Goal: Information Seeking & Learning: Learn about a topic

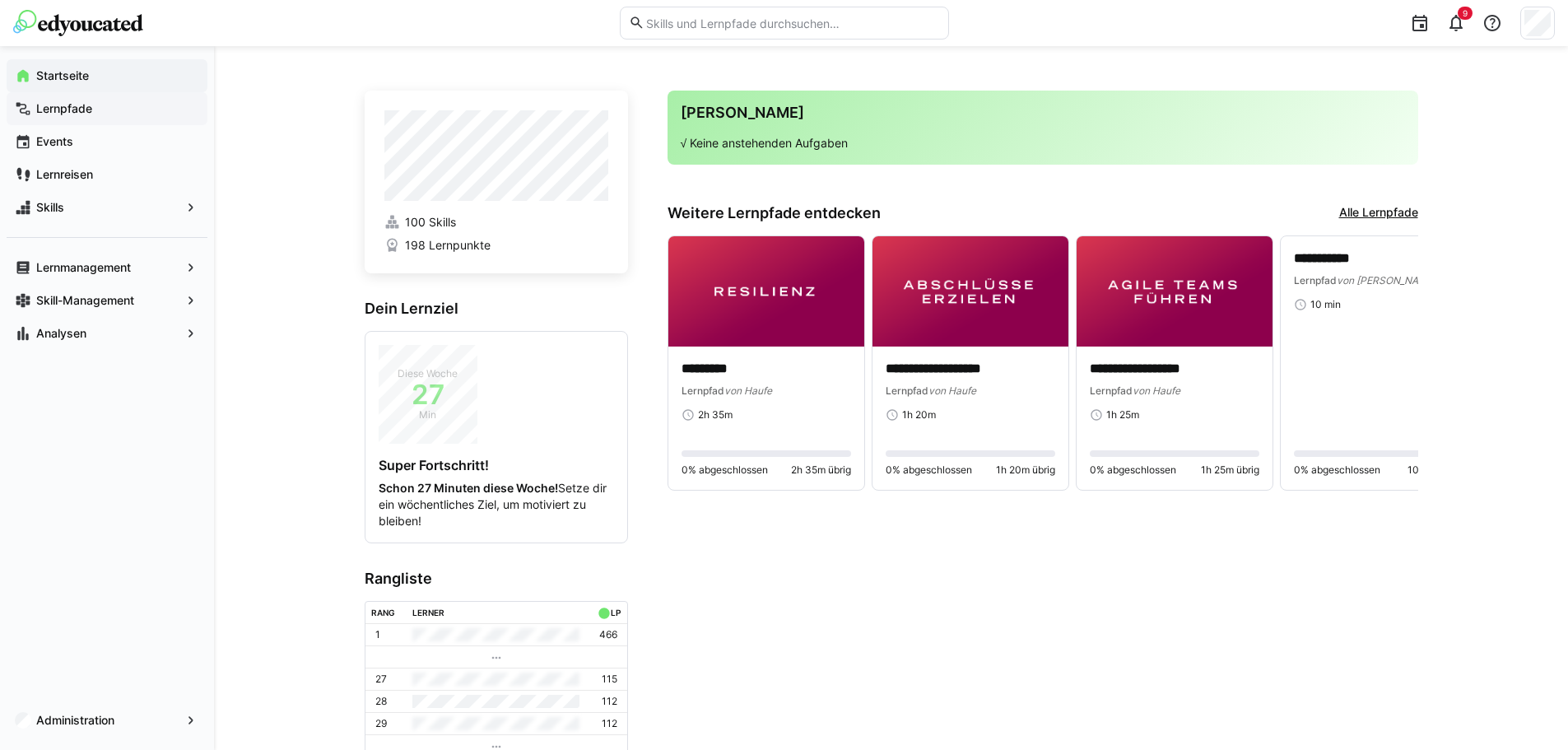
click at [0, 0] on app-navigation-label "Lernpfade" at bounding box center [0, 0] width 0 height 0
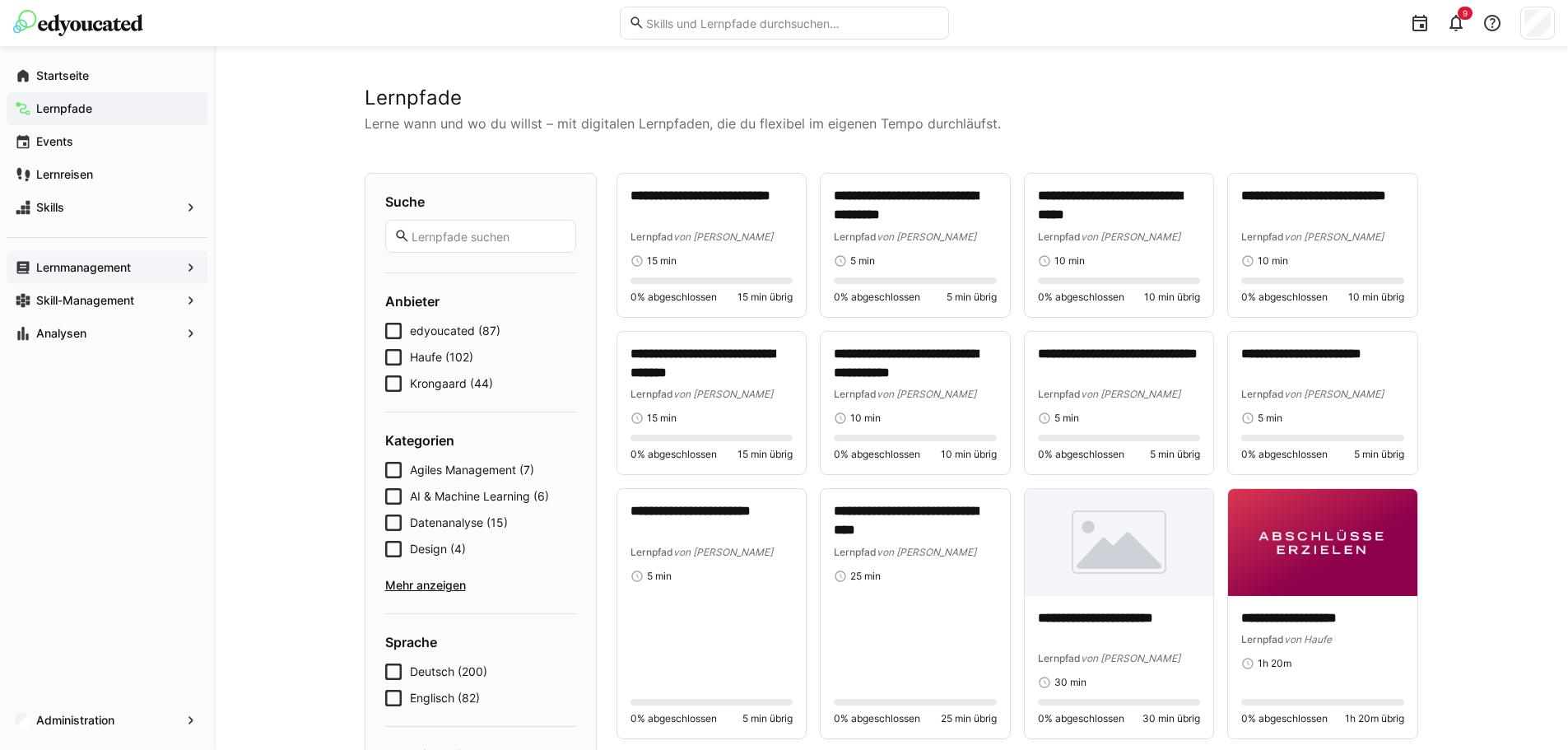
click at [0, 0] on app-navigation-label "Lernmanagement" at bounding box center [0, 0] width 0 height 0
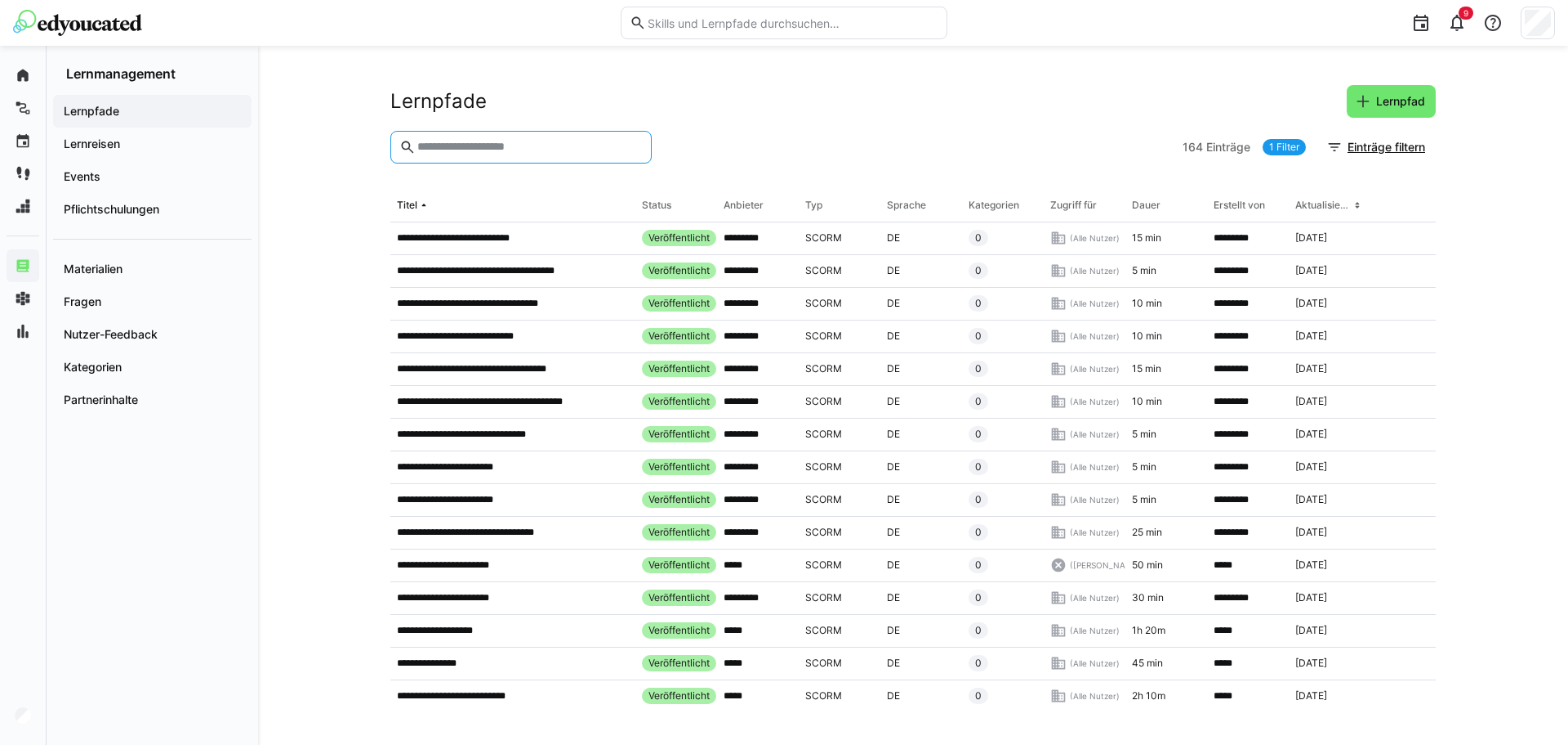
click at [470, 140] on input "text" at bounding box center [529, 146] width 227 height 15
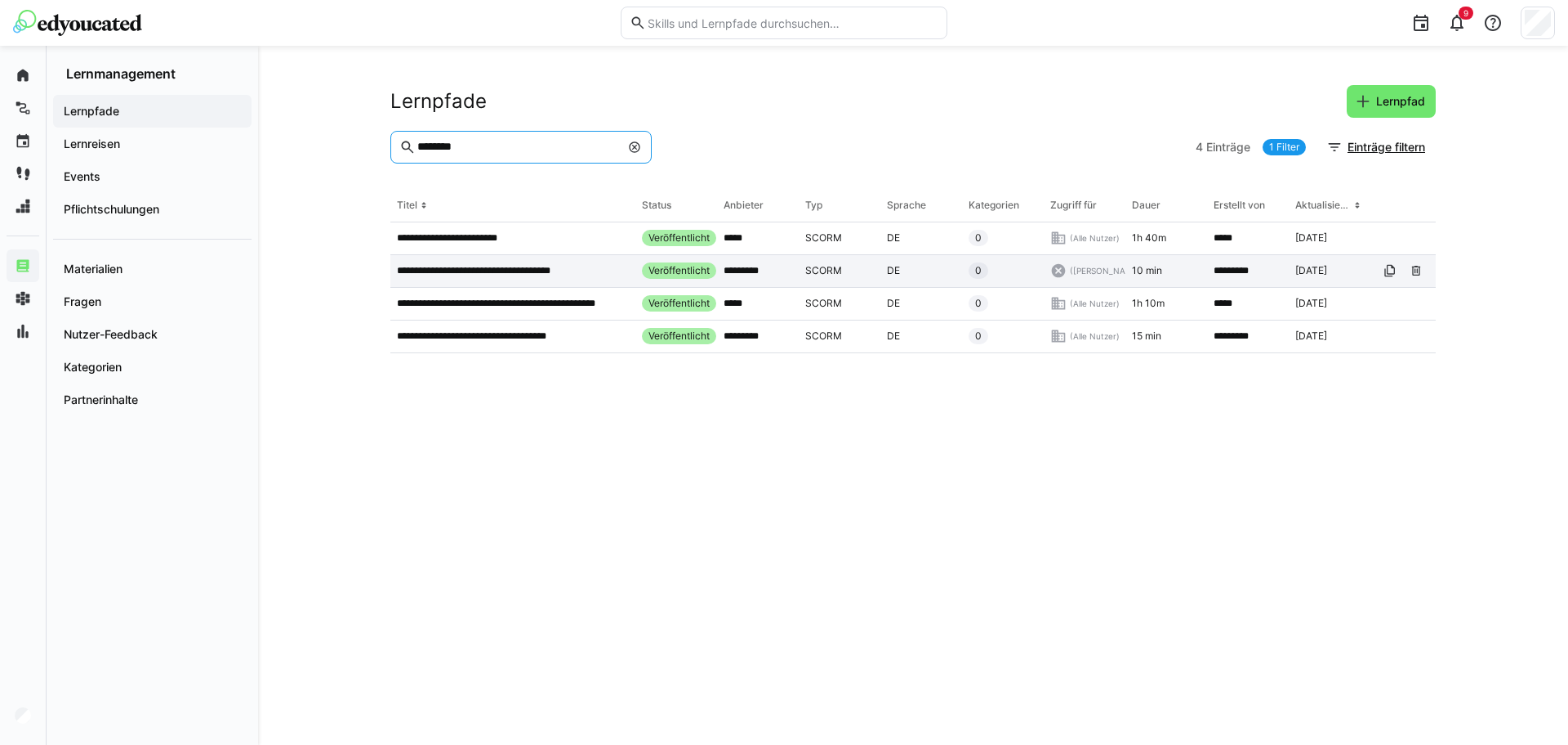
type input "********"
click at [484, 267] on p "**********" at bounding box center [492, 270] width 190 height 13
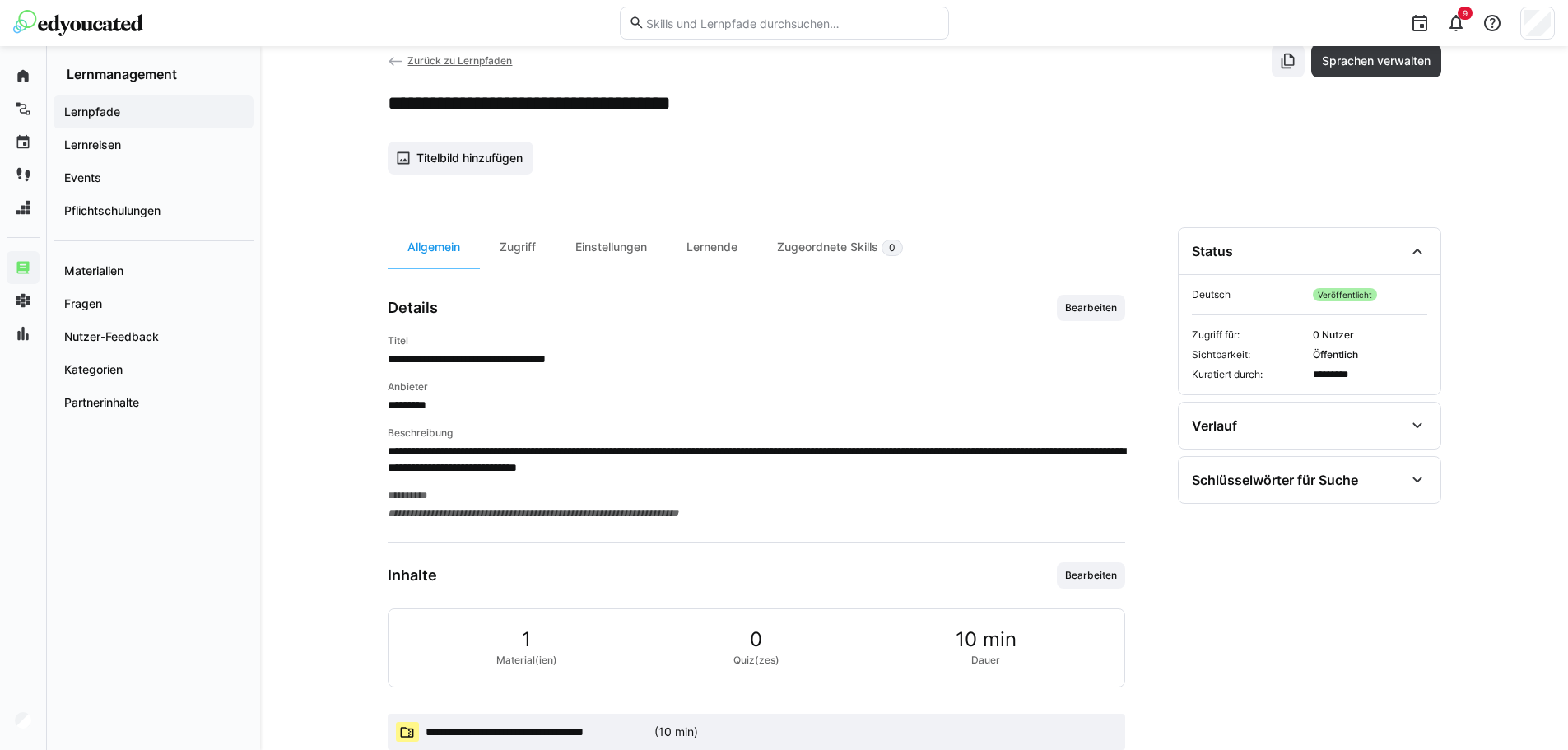
scroll to position [81, 0]
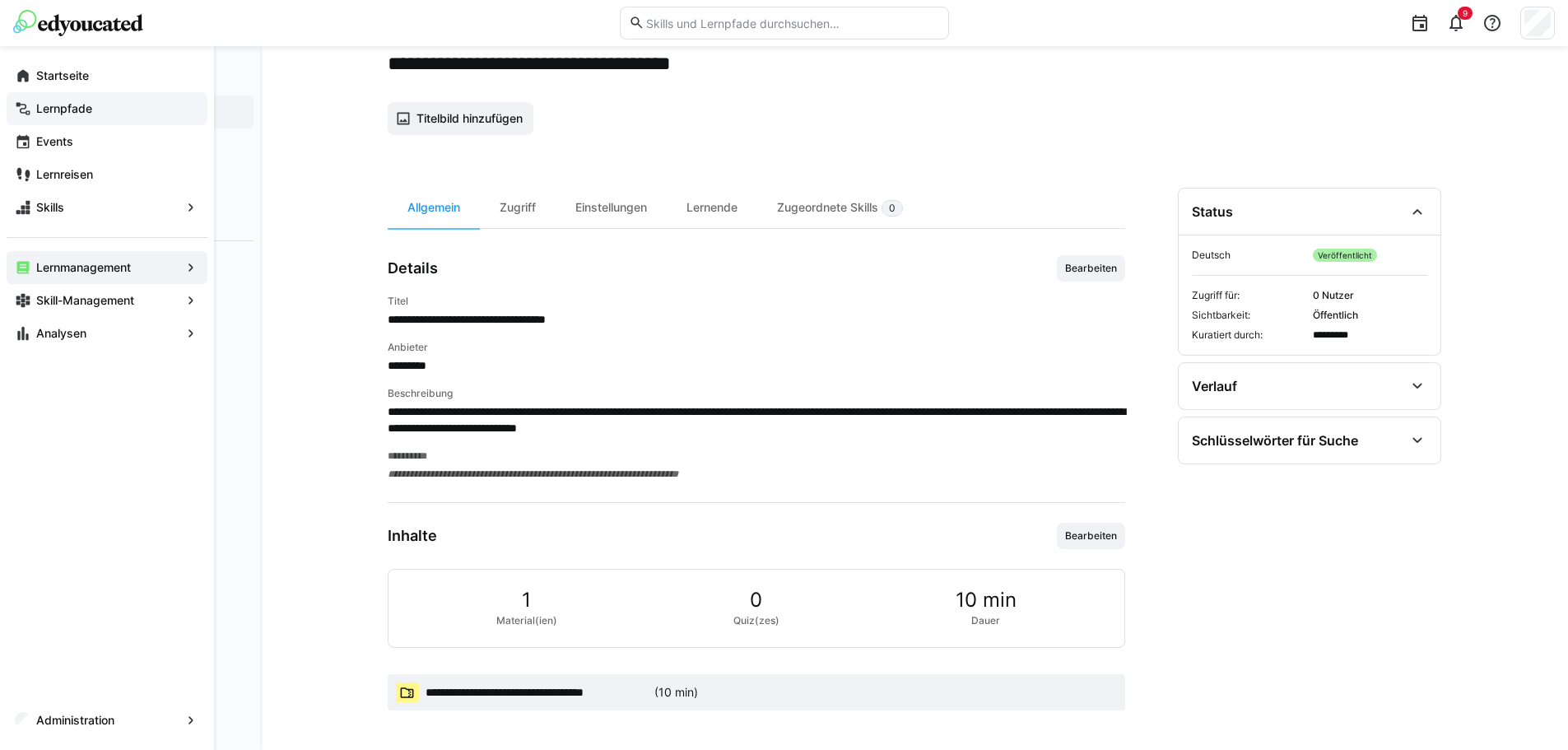
click at [0, 0] on app-navigation-label "Lernpfade" at bounding box center [0, 0] width 0 height 0
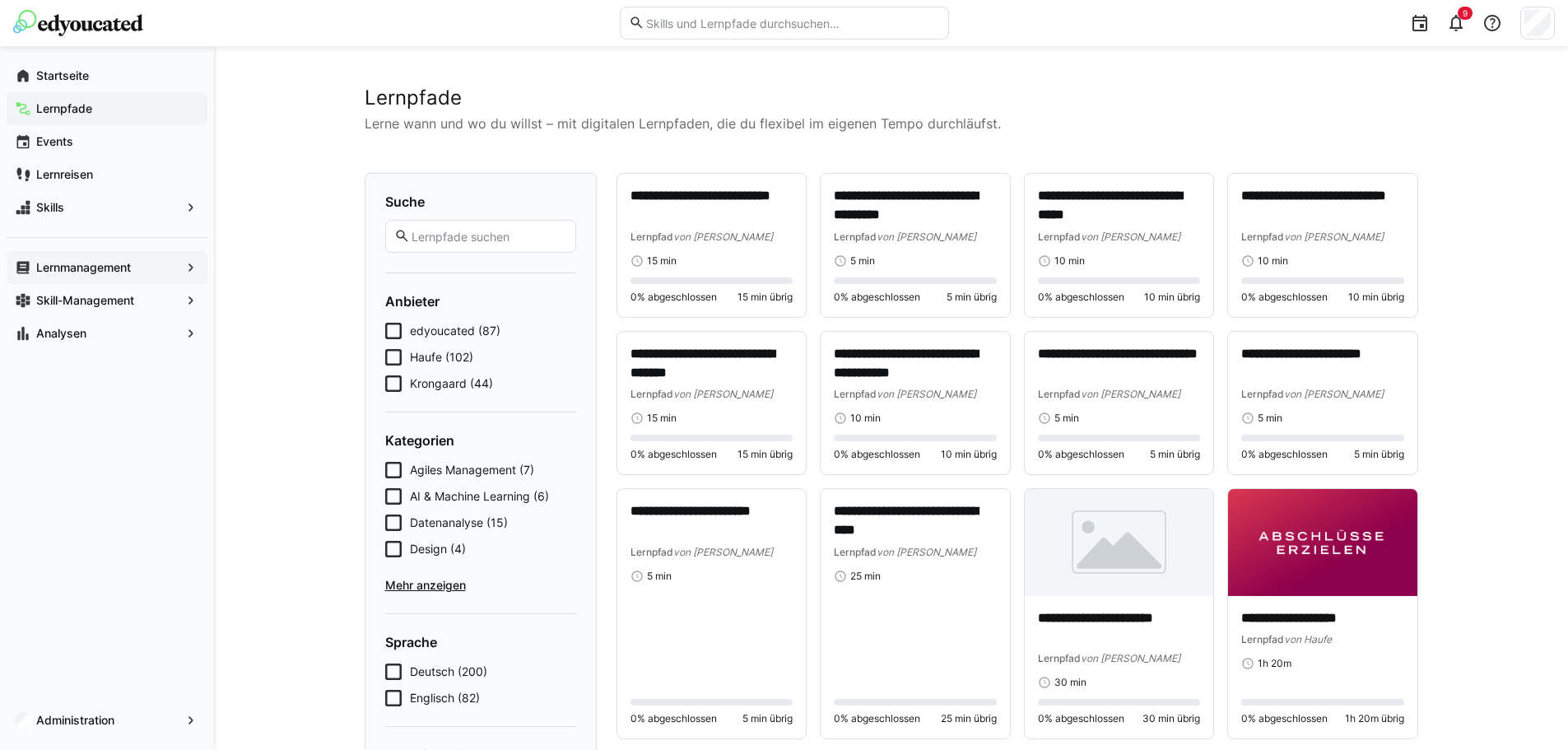
click at [722, 25] on input "text" at bounding box center [792, 23] width 294 height 15
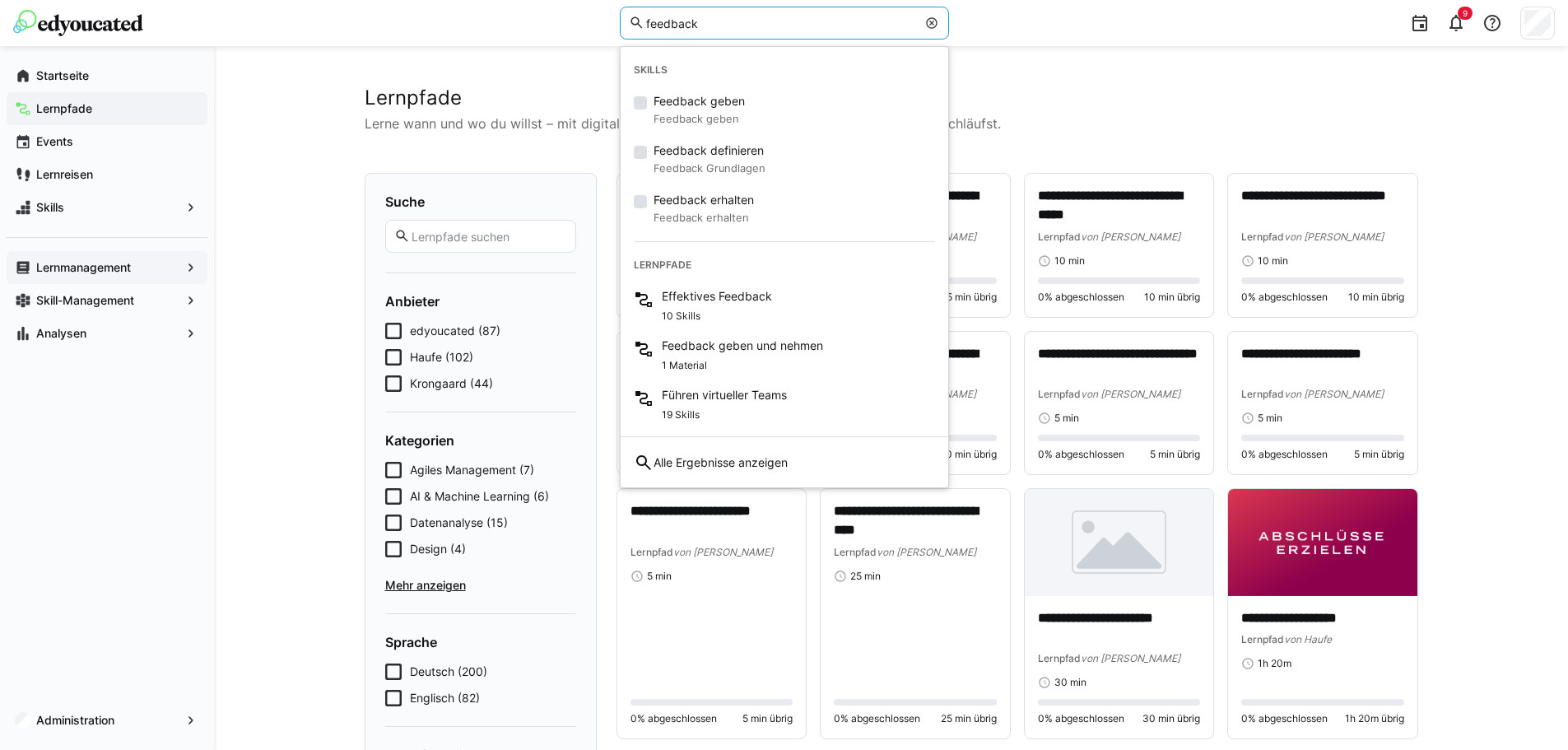
type input "feedback"
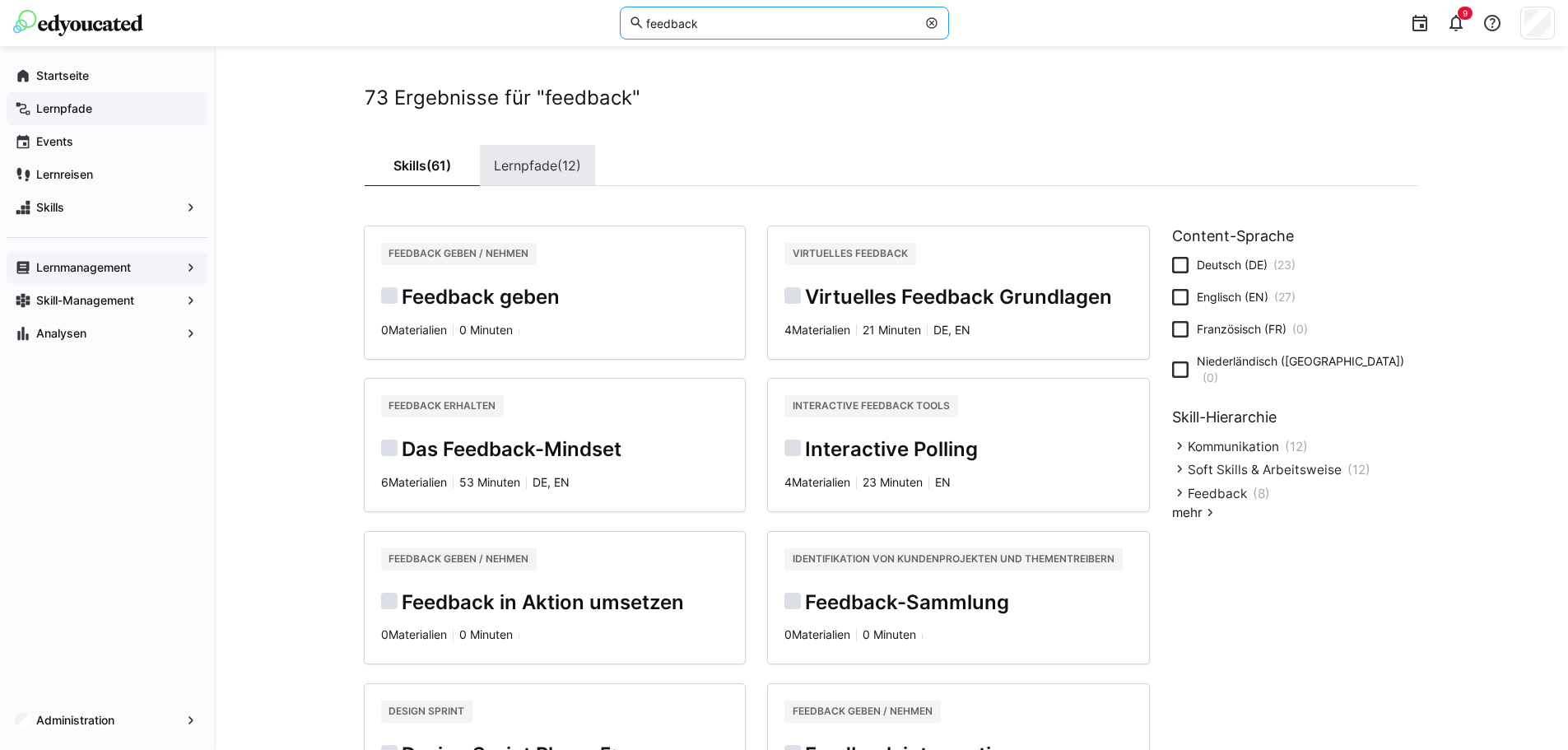
click at [509, 160] on link "Lernpfade (12)" at bounding box center [537, 165] width 115 height 41
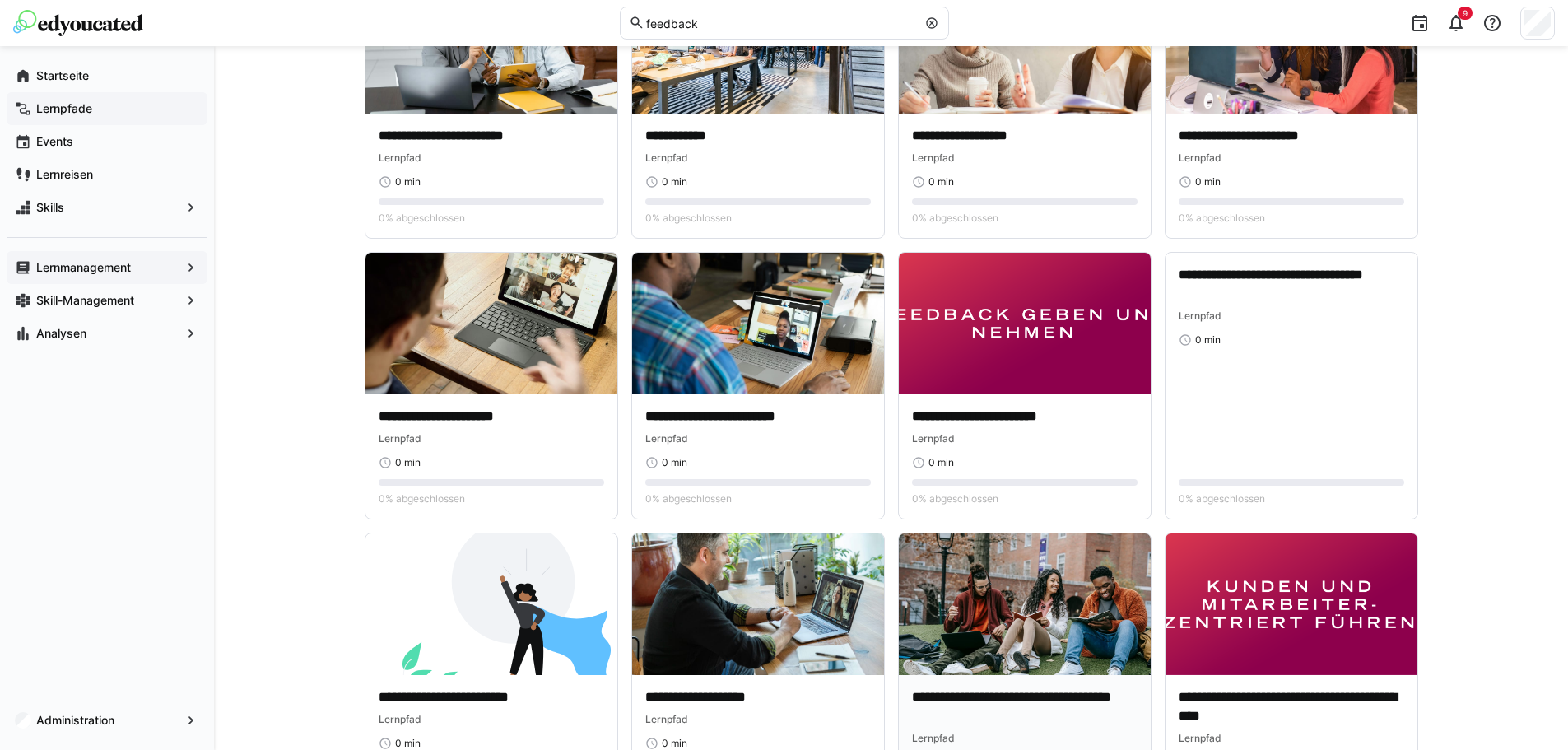
scroll to position [51, 0]
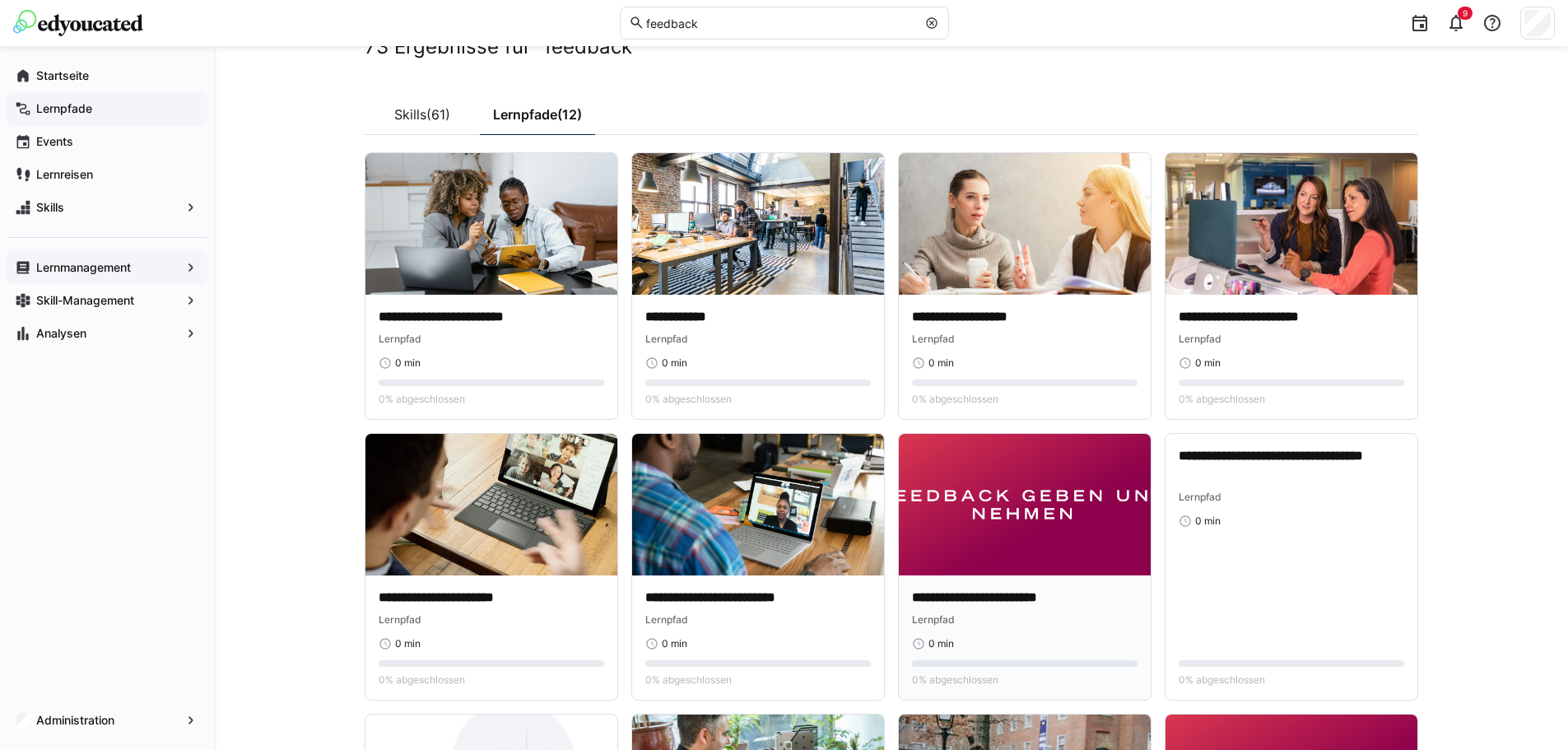
click at [997, 559] on img at bounding box center [1024, 504] width 252 height 141
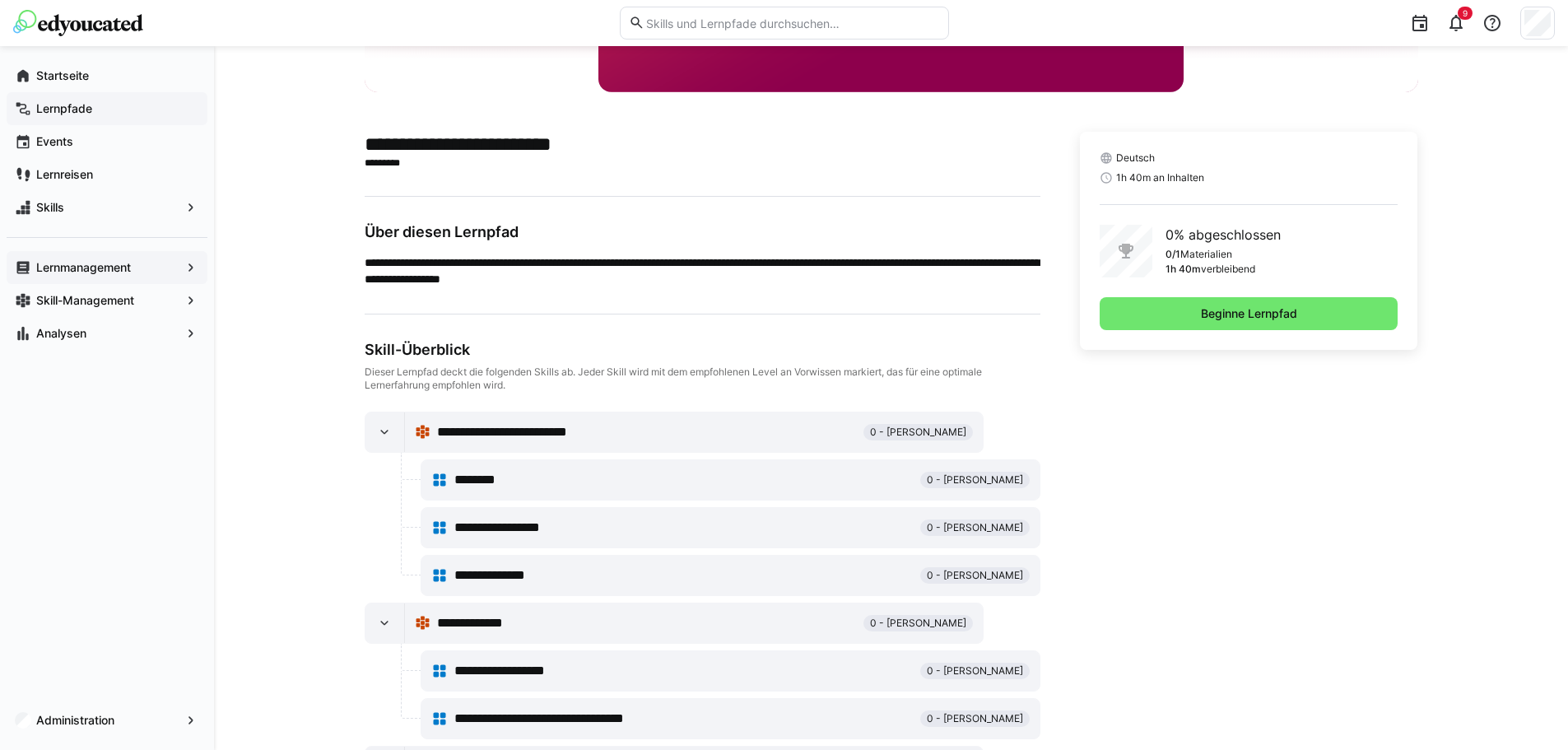
scroll to position [329, 0]
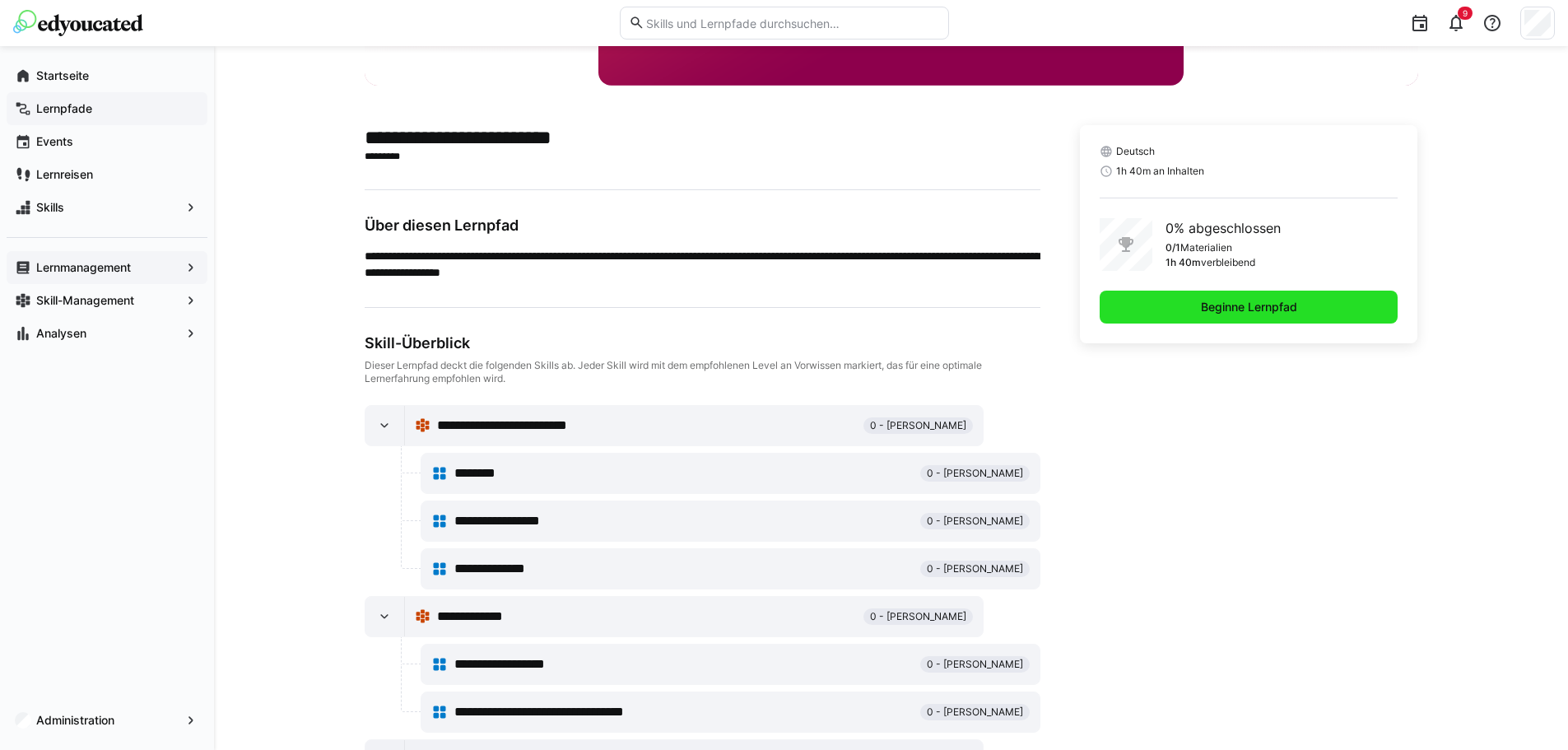
click at [1139, 311] on span "Beginne Lernpfad" at bounding box center [1249, 306] width 298 height 33
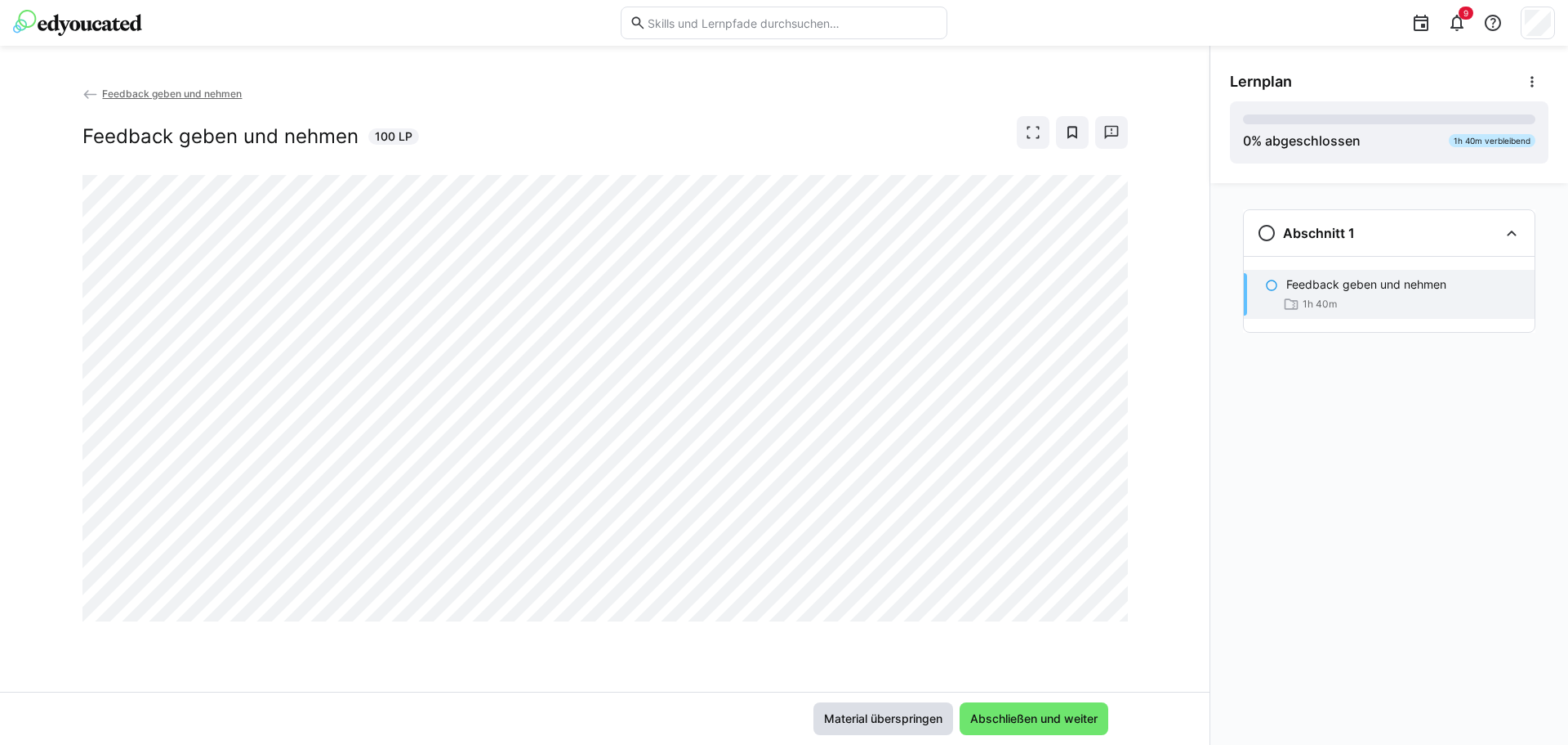
click at [842, 714] on span "Material überspringen" at bounding box center [883, 718] width 123 height 17
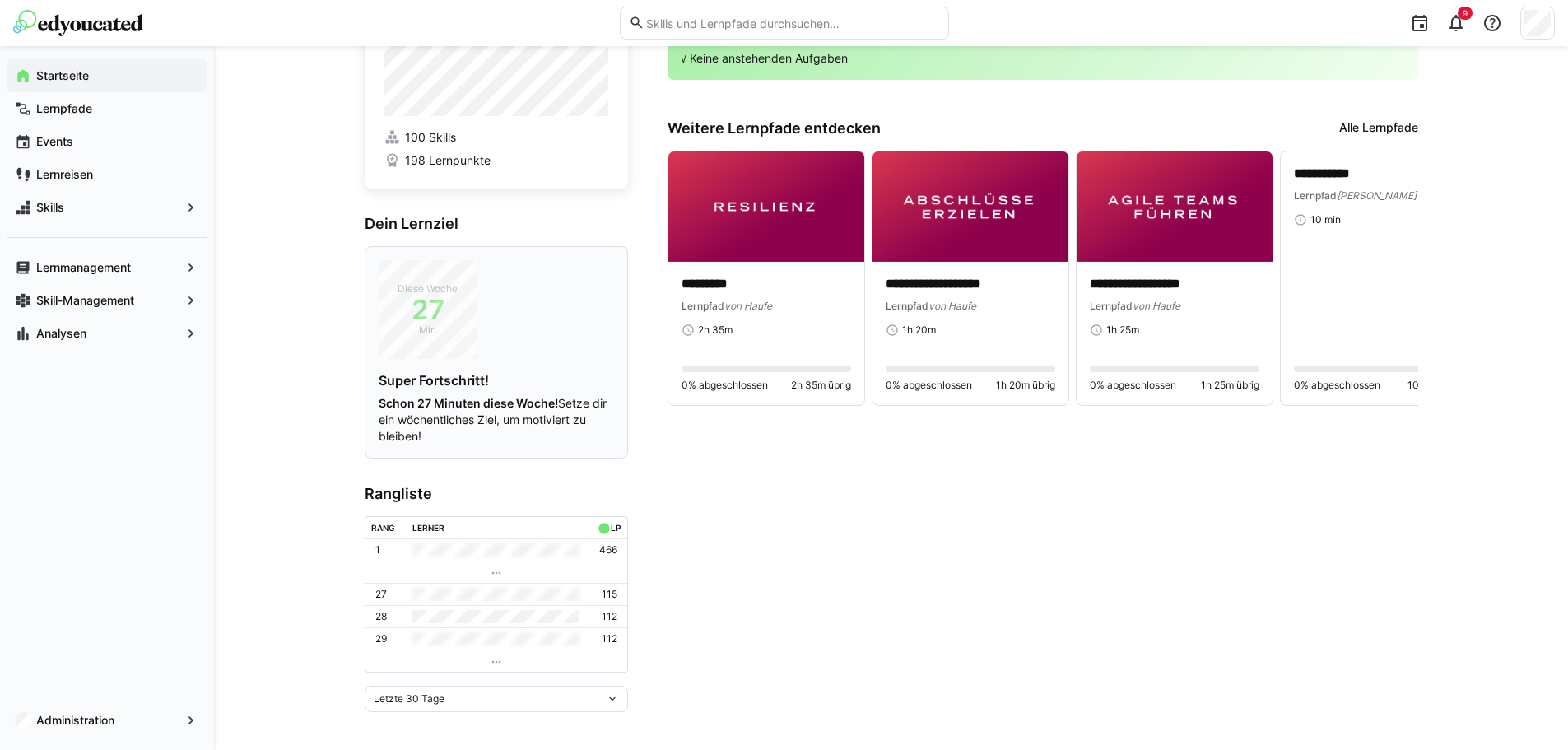
scroll to position [87, 0]
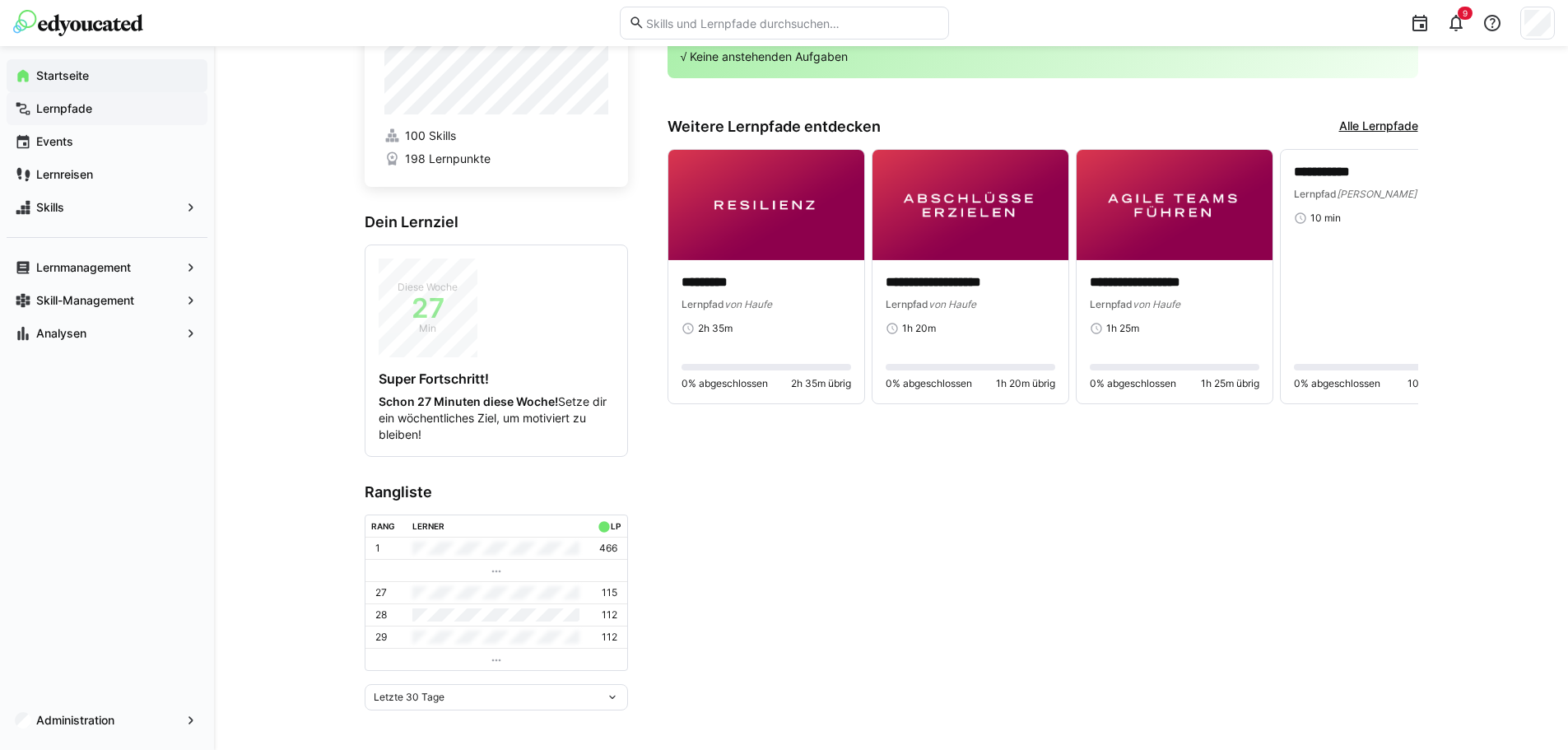
click at [101, 113] on span "Lernpfade" at bounding box center [116, 108] width 165 height 17
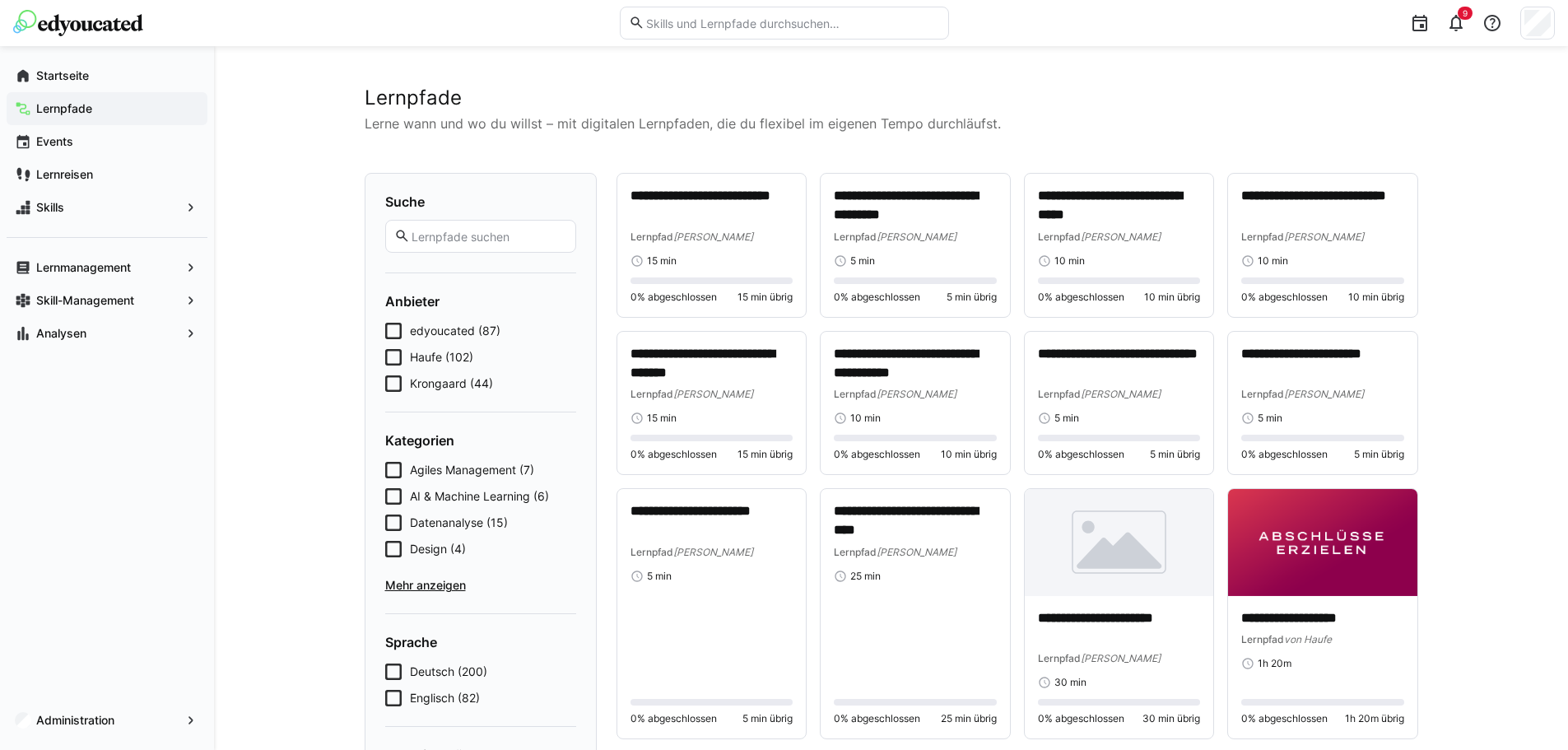
click at [393, 386] on icon at bounding box center [393, 383] width 17 height 17
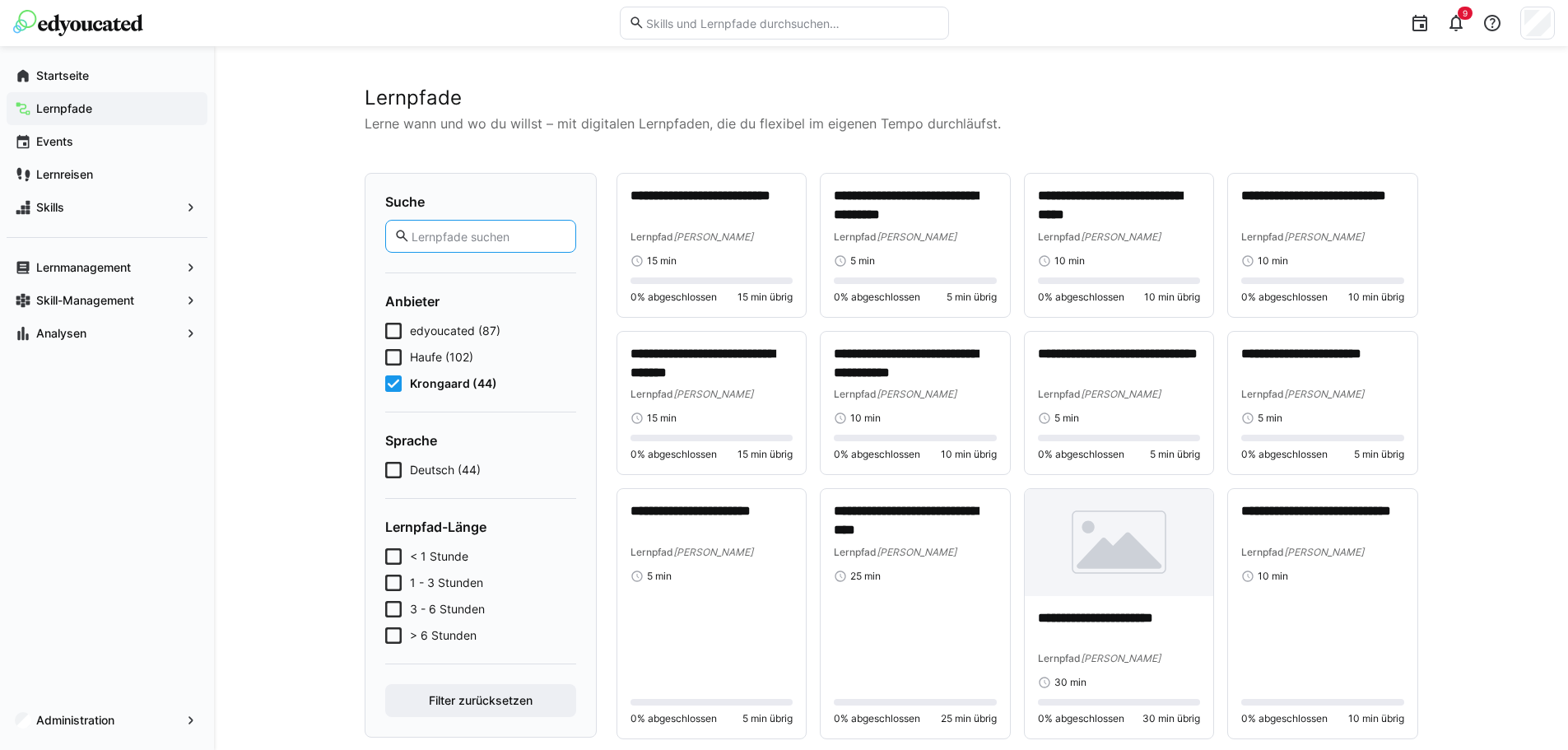
click at [449, 237] on input "text" at bounding box center [488, 236] width 156 height 15
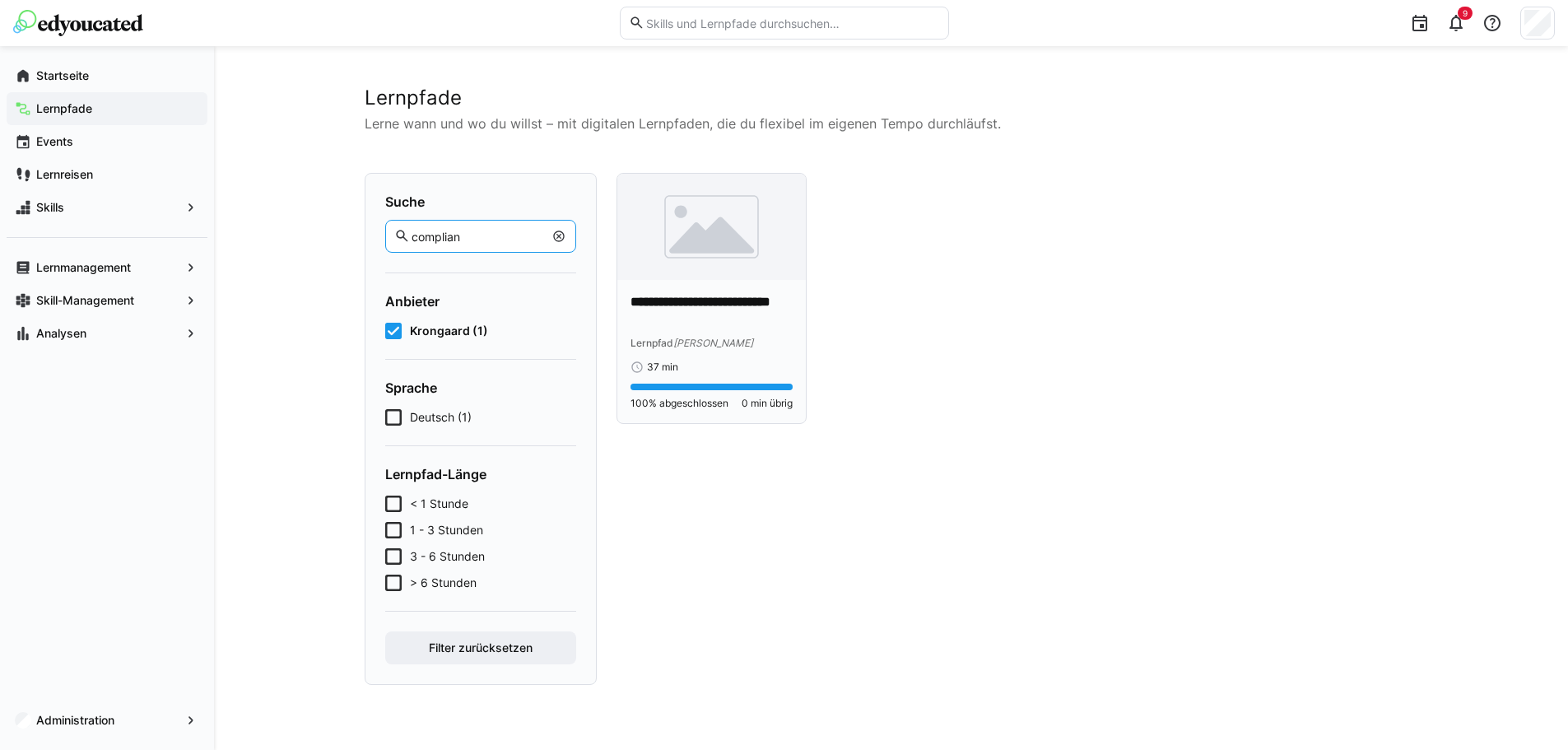
type input "complian"
click at [704, 321] on p "**********" at bounding box center [712, 311] width 163 height 38
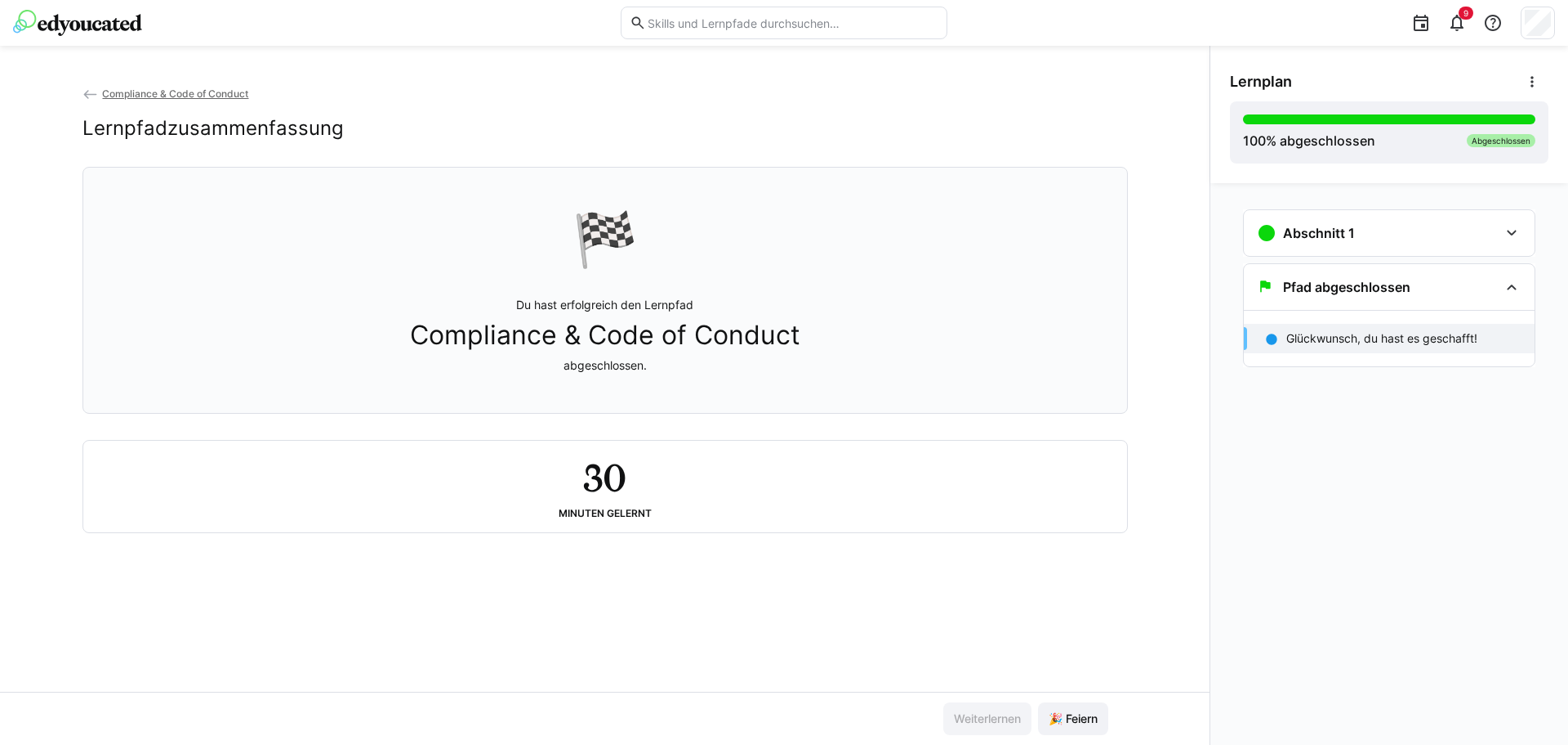
click at [79, 30] on img at bounding box center [77, 23] width 129 height 26
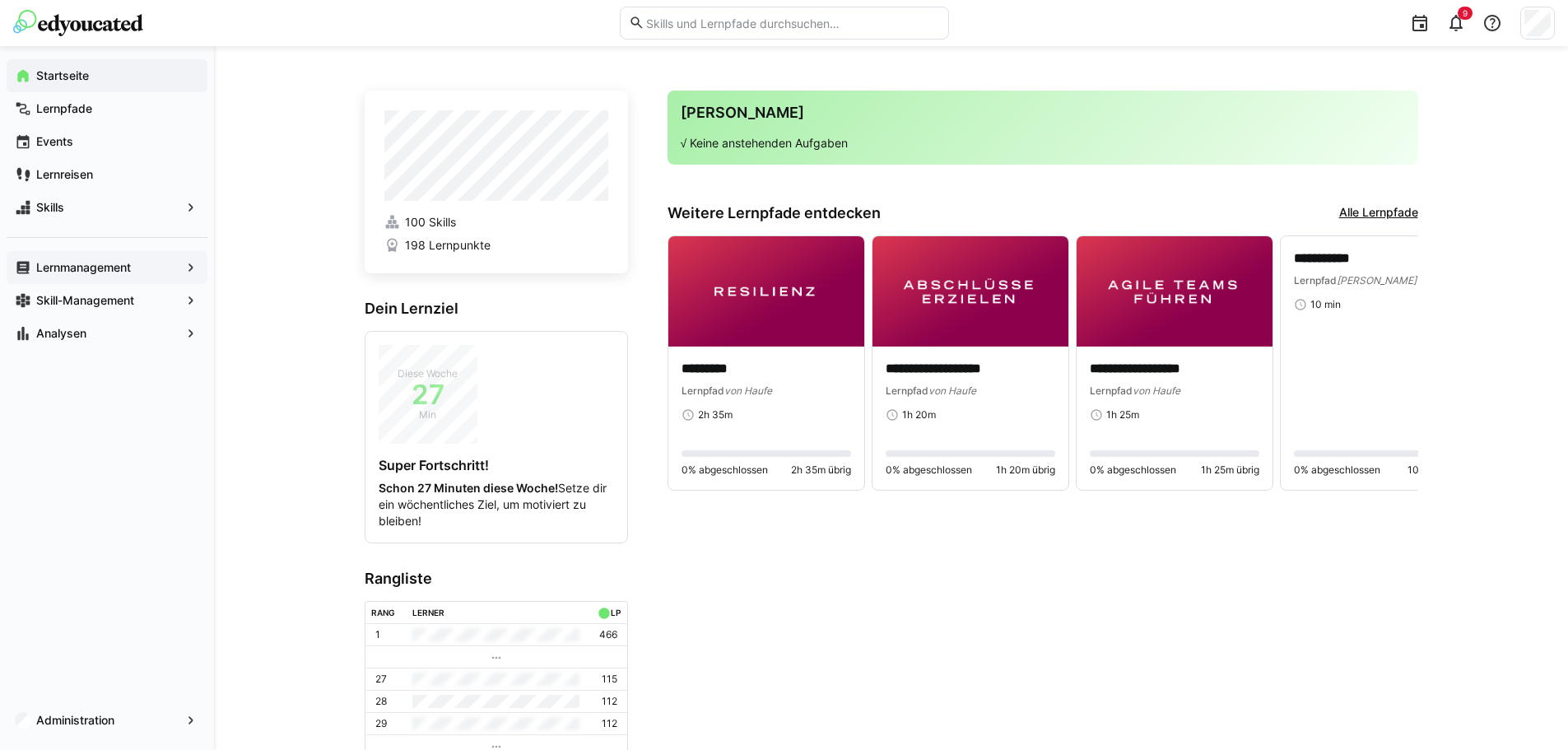
click at [0, 0] on app-navigation-label "Lernmanagement" at bounding box center [0, 0] width 0 height 0
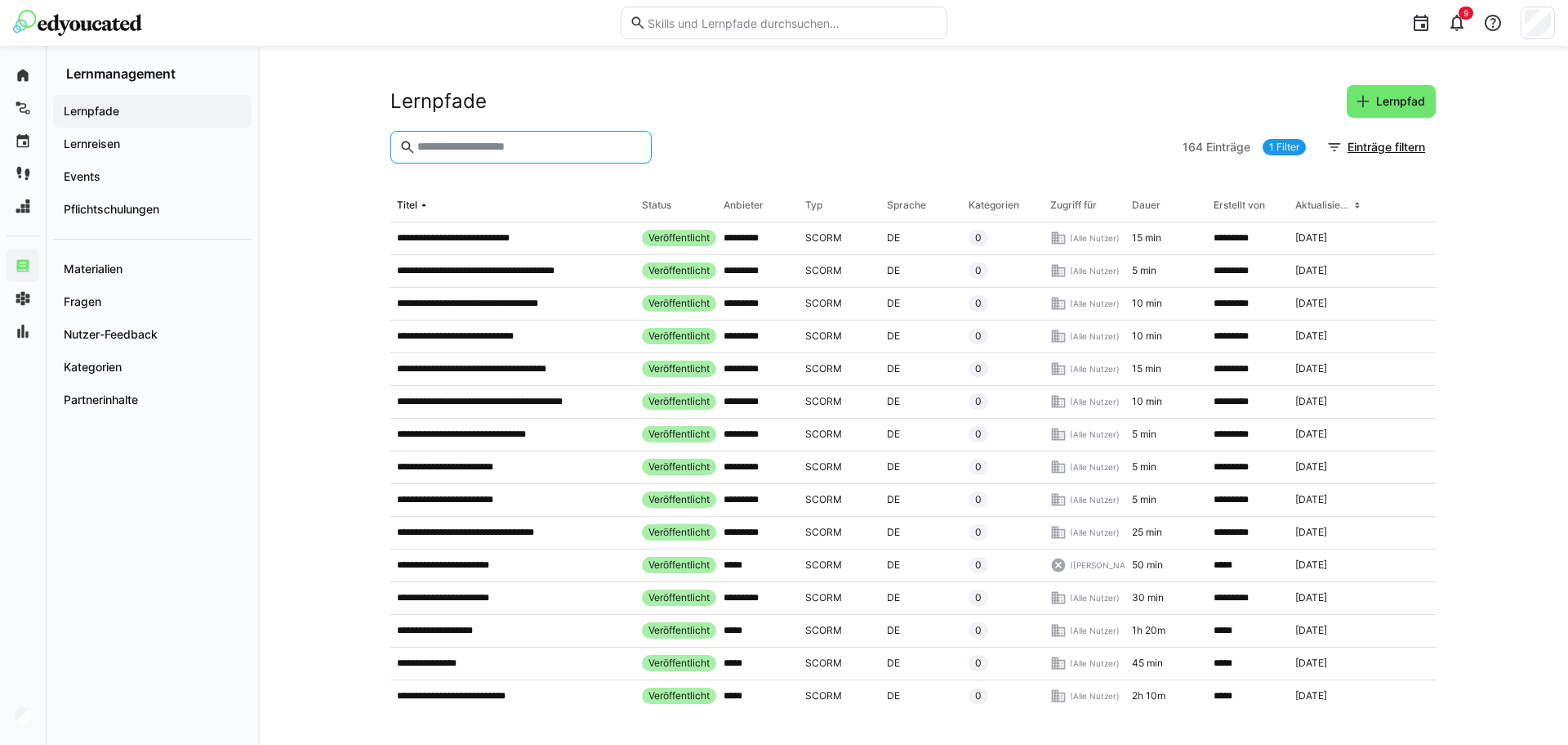
click at [487, 149] on input "text" at bounding box center [529, 146] width 227 height 15
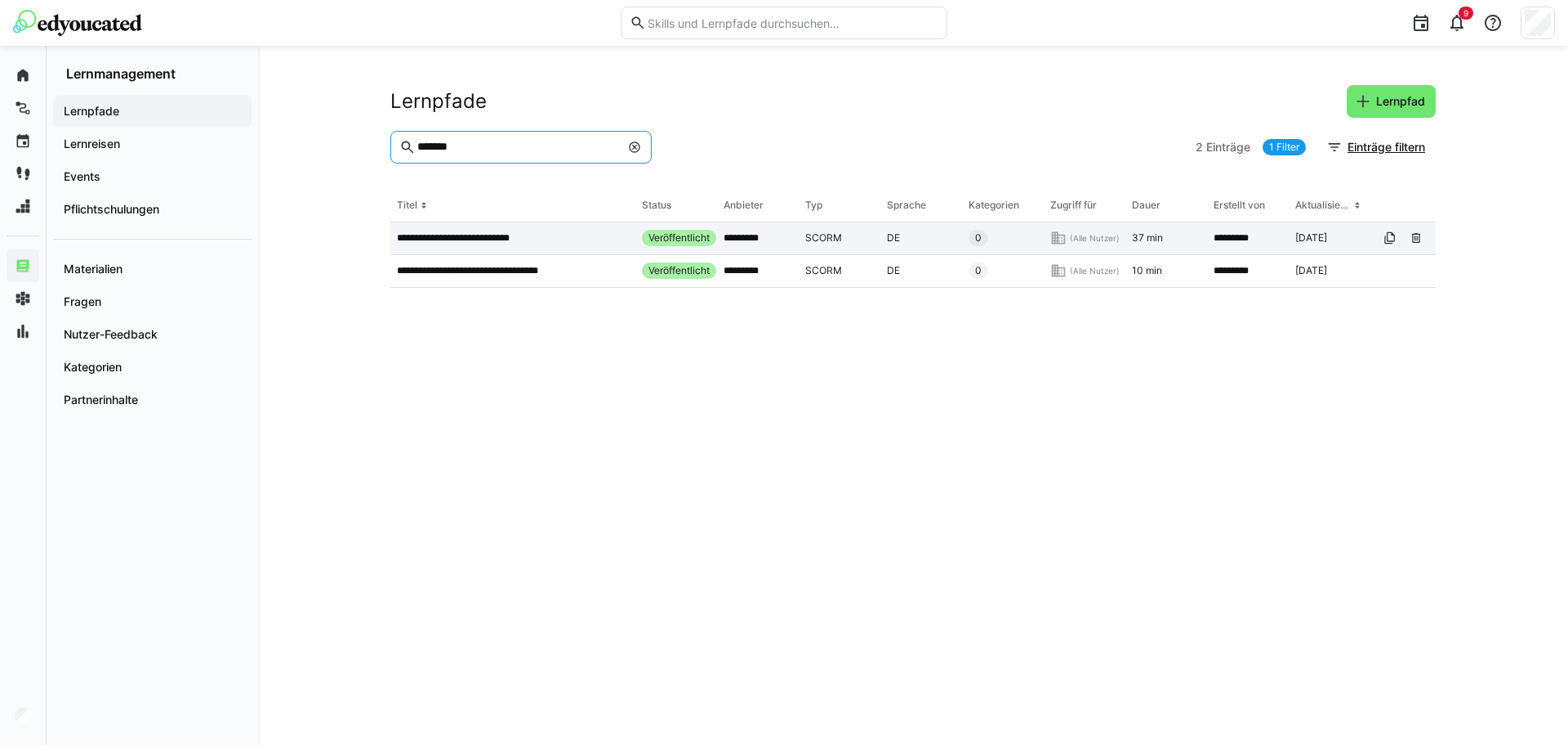
type input "*******"
click at [574, 234] on app-table-first-column "**********" at bounding box center [512, 237] width 232 height 13
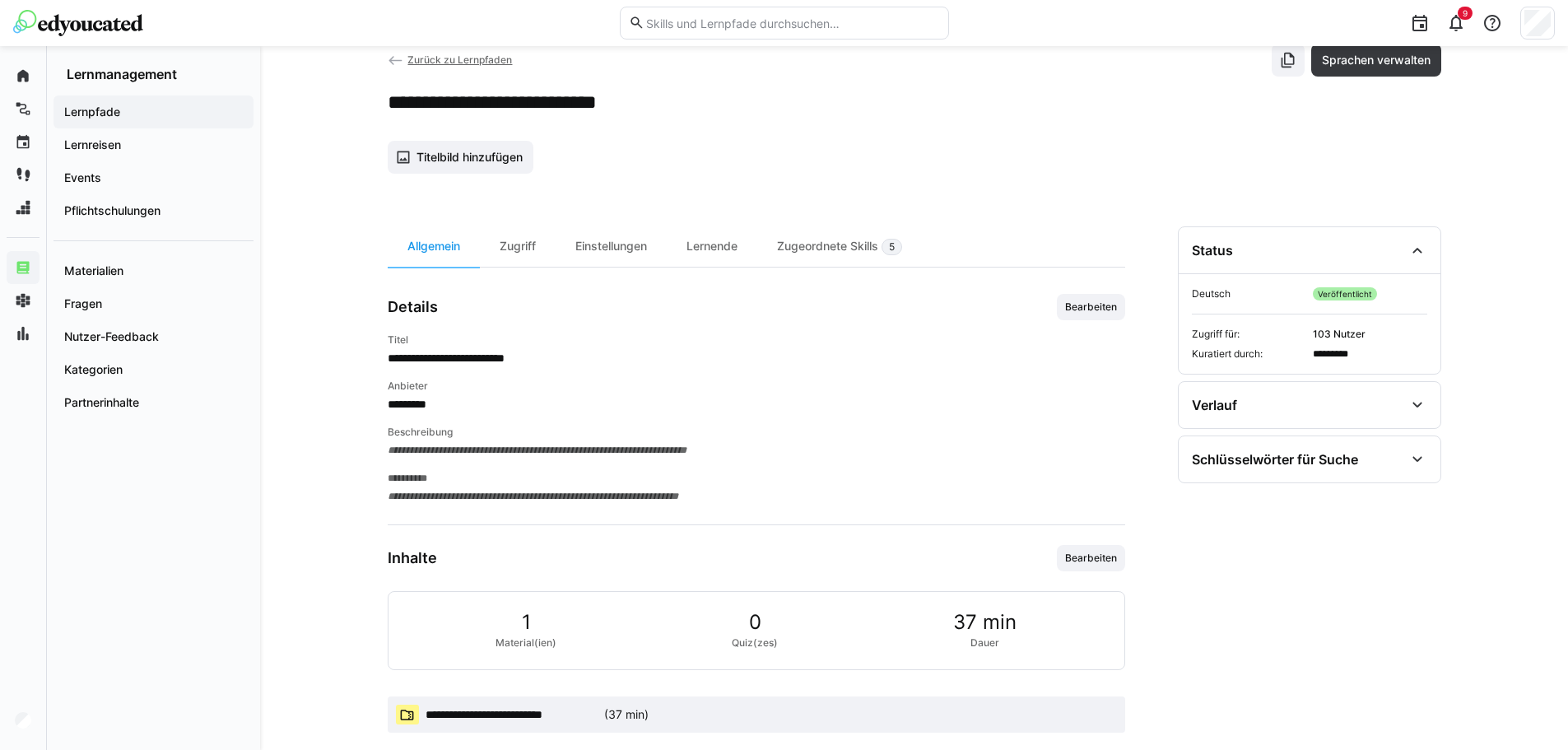
scroll to position [65, 0]
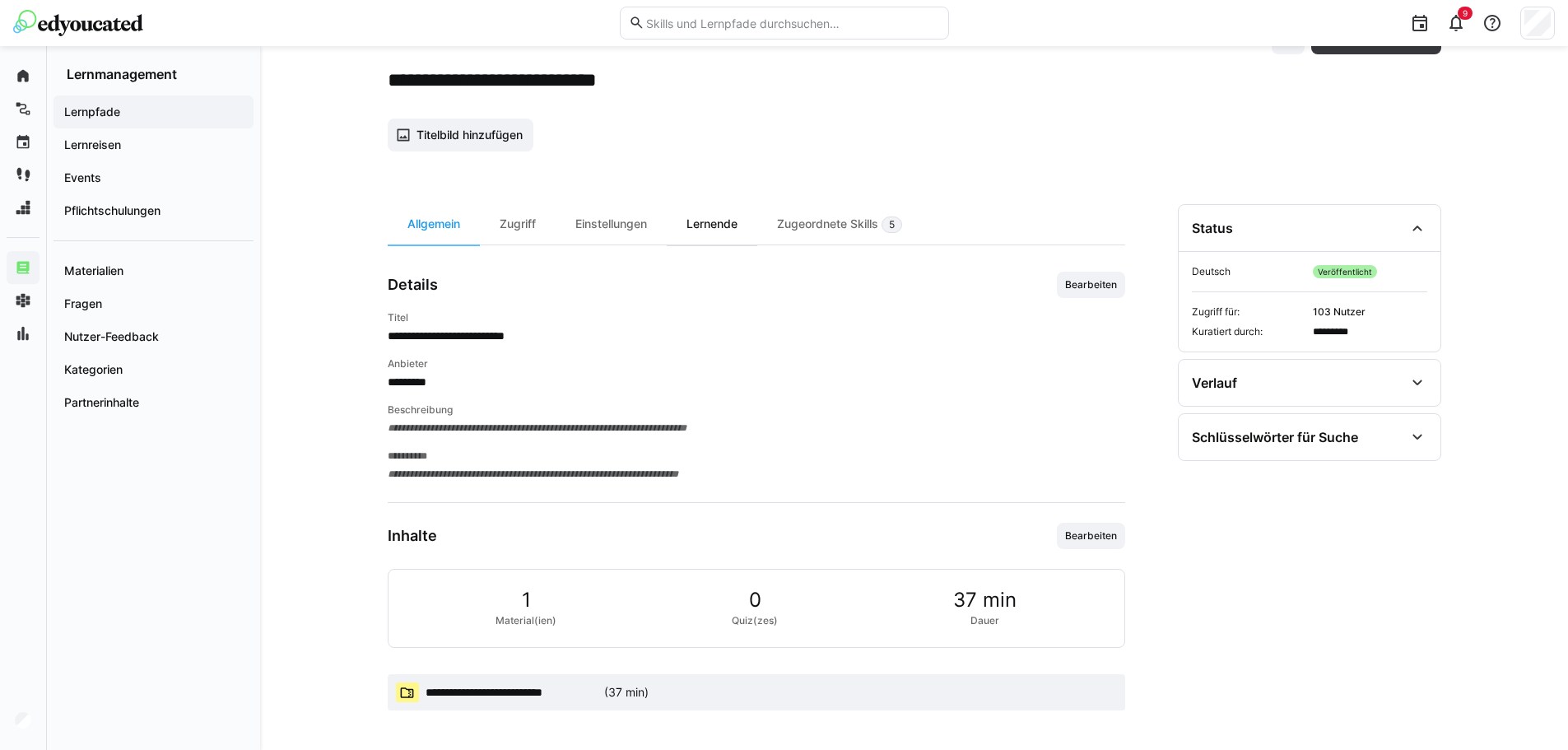
click at [725, 225] on div "Lernende" at bounding box center [711, 224] width 91 height 41
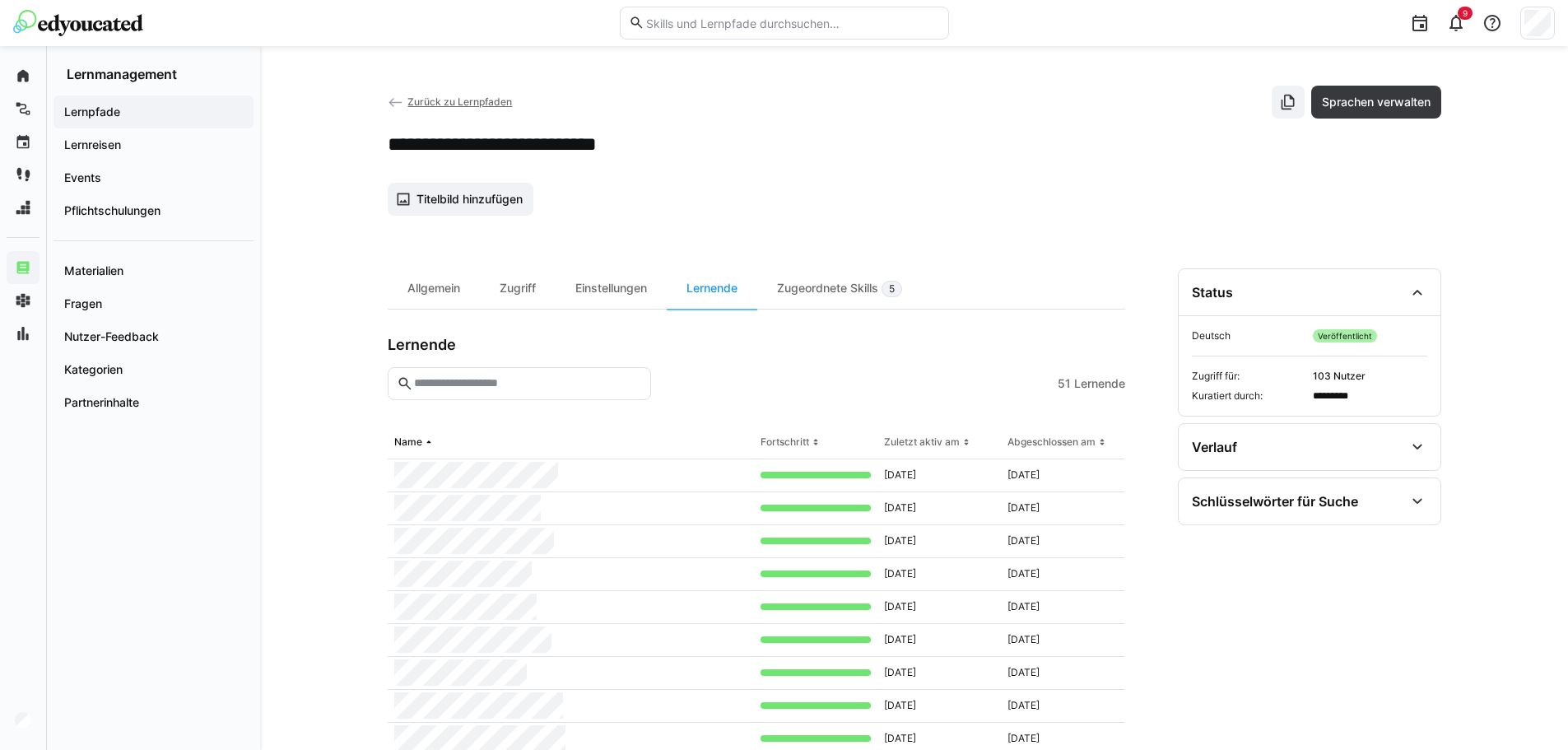
click at [595, 381] on input "text" at bounding box center [526, 383] width 229 height 15
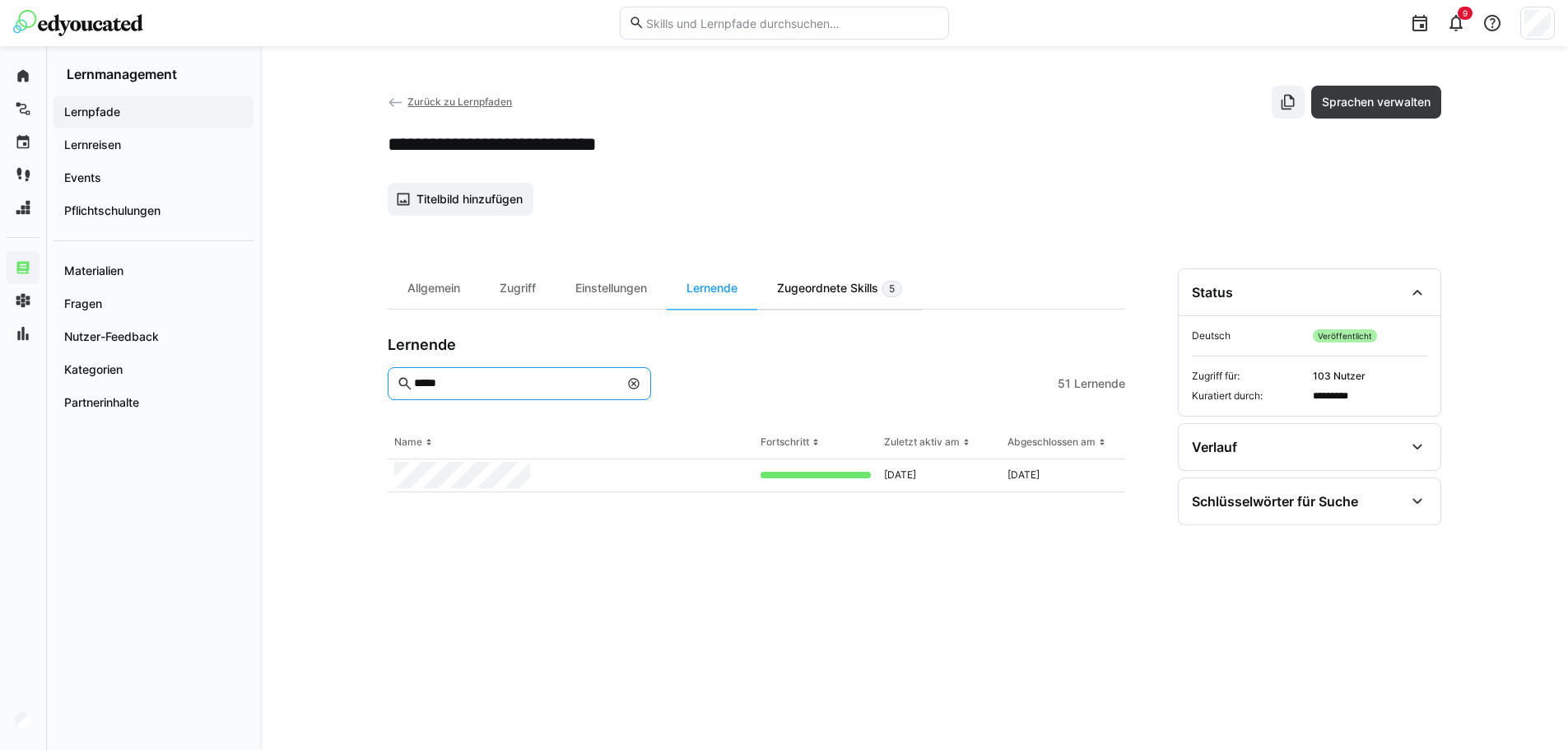
type input "*****"
click at [825, 292] on div "Zugeordnete Skills 5" at bounding box center [839, 288] width 164 height 41
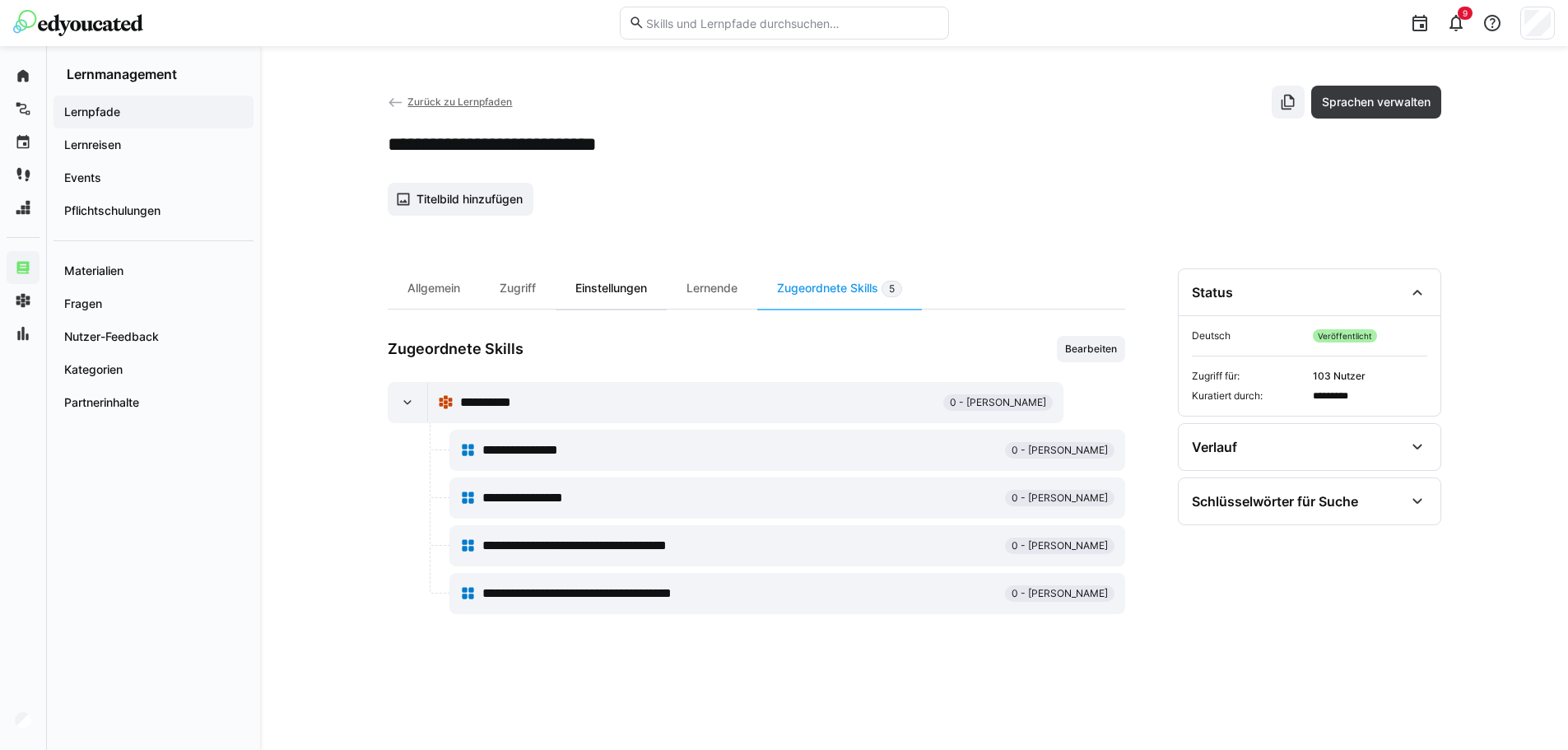
click at [611, 294] on div "Einstellungen" at bounding box center [611, 288] width 111 height 41
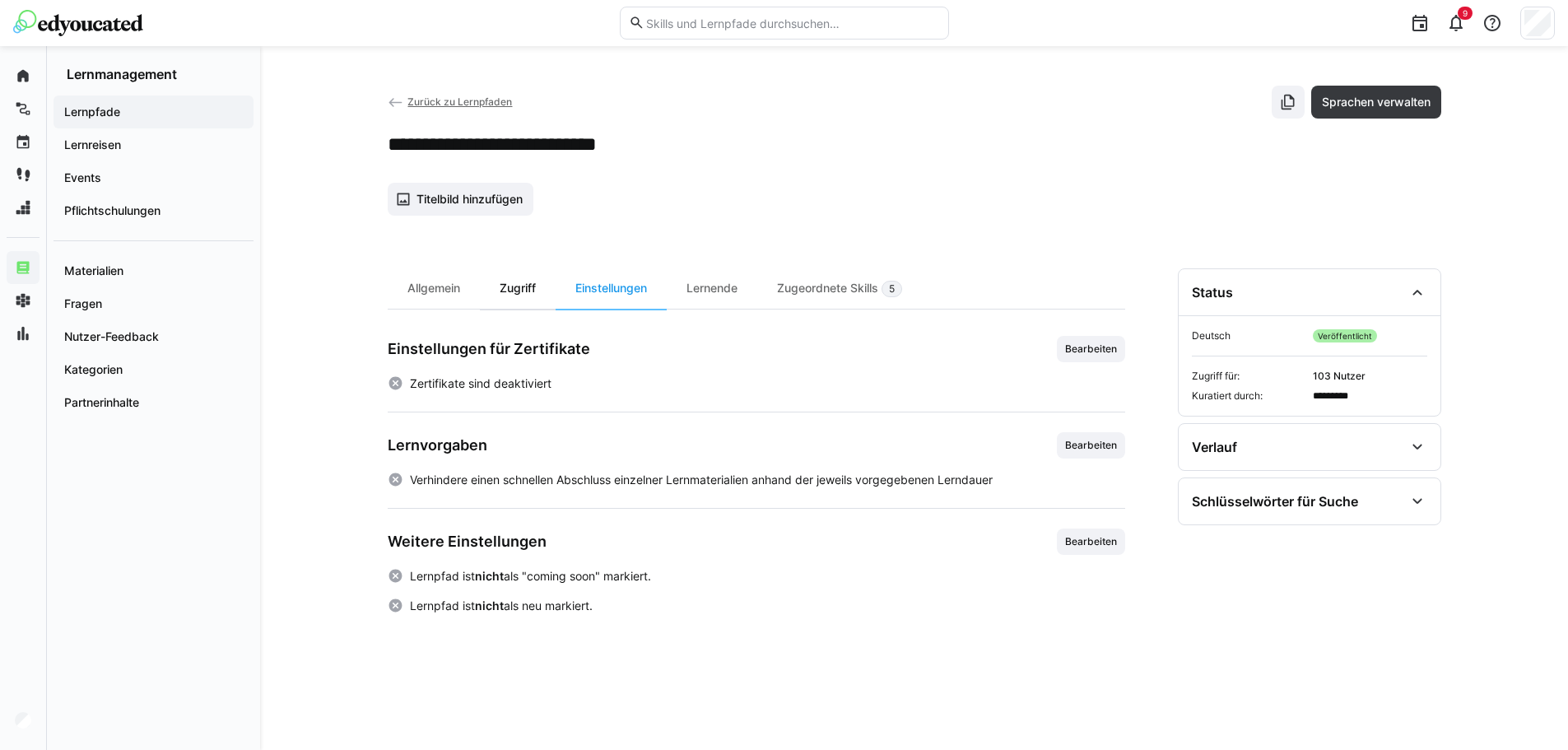
click at [517, 286] on div "Zugriff" at bounding box center [517, 288] width 76 height 41
